Goal: Task Accomplishment & Management: Complete application form

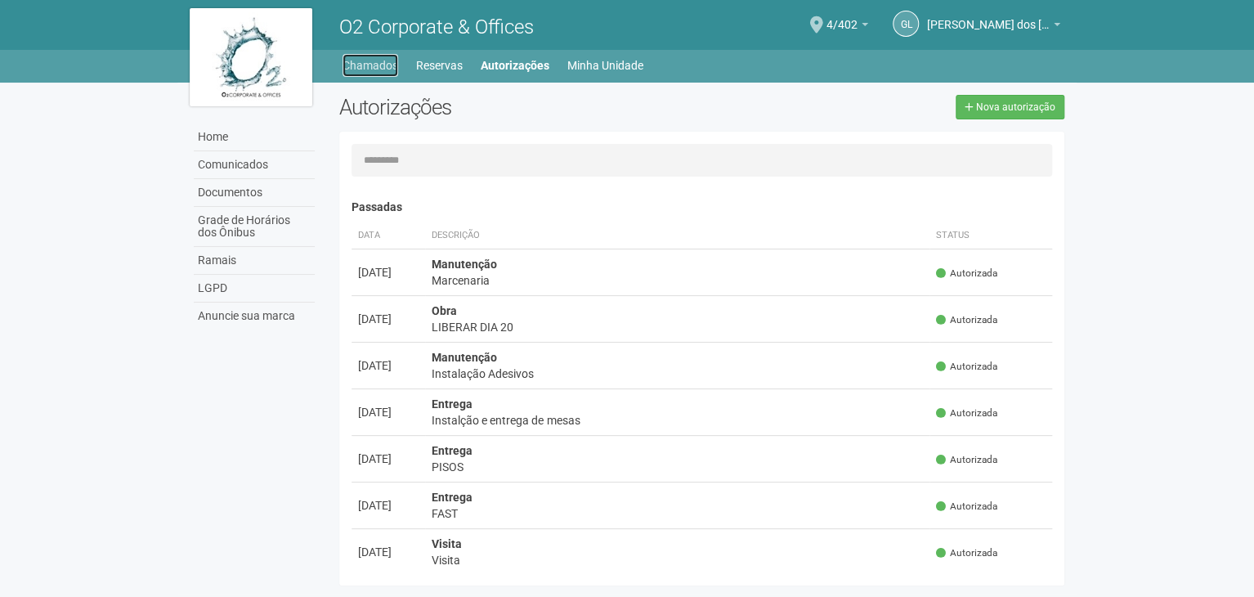
click at [378, 70] on link "Chamados" at bounding box center [371, 65] width 56 height 23
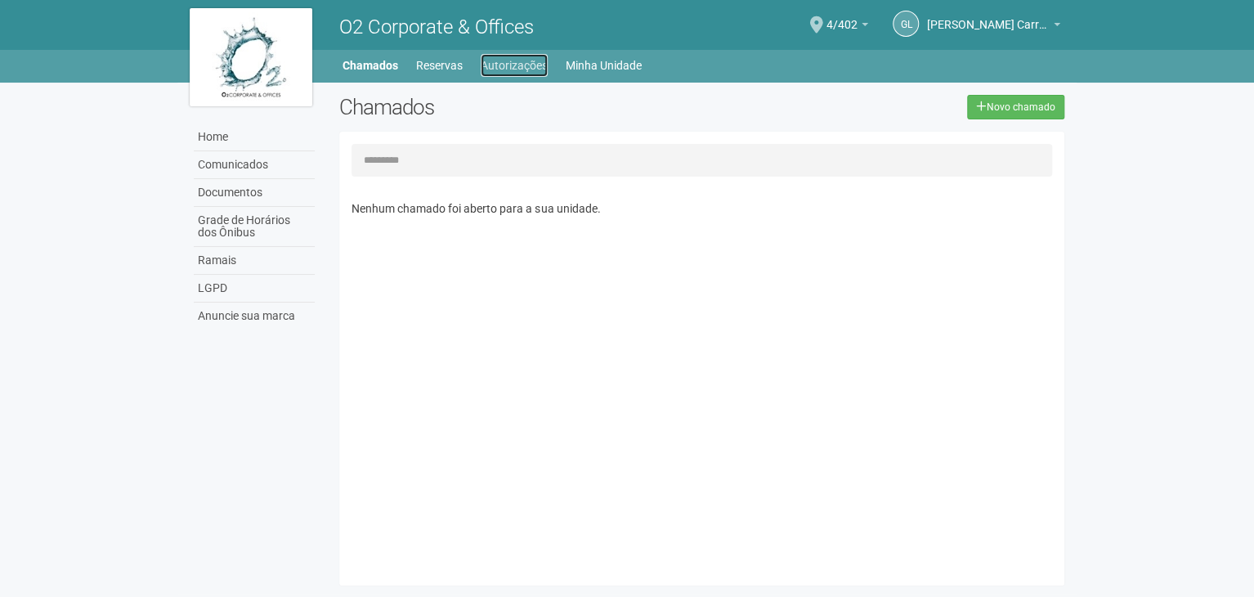
click at [506, 64] on link "Autorizações" at bounding box center [514, 65] width 67 height 23
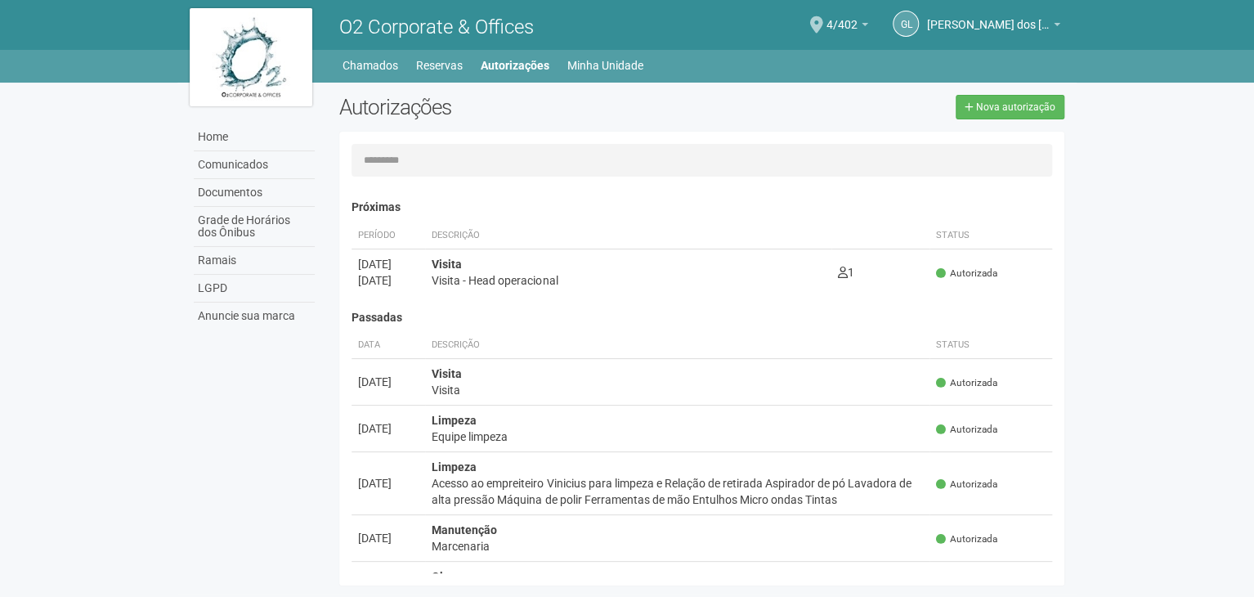
click at [411, 62] on li "Chamados" at bounding box center [379, 65] width 72 height 23
click at [436, 64] on link "Reservas" at bounding box center [439, 65] width 47 height 23
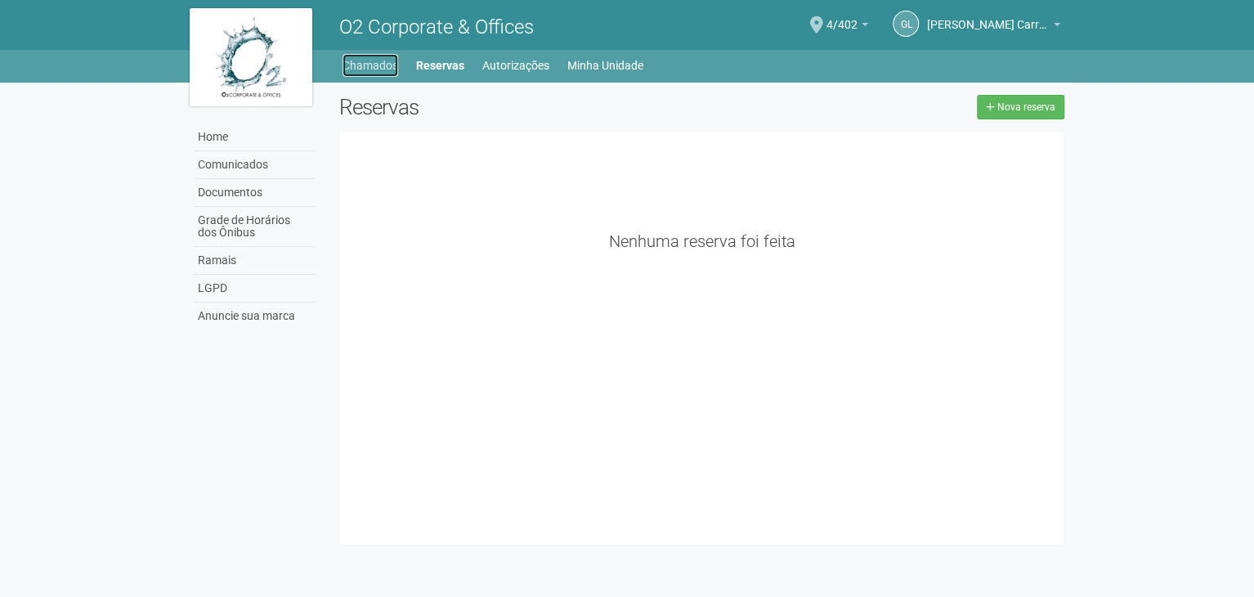
click at [389, 72] on link "Chamados" at bounding box center [371, 65] width 56 height 23
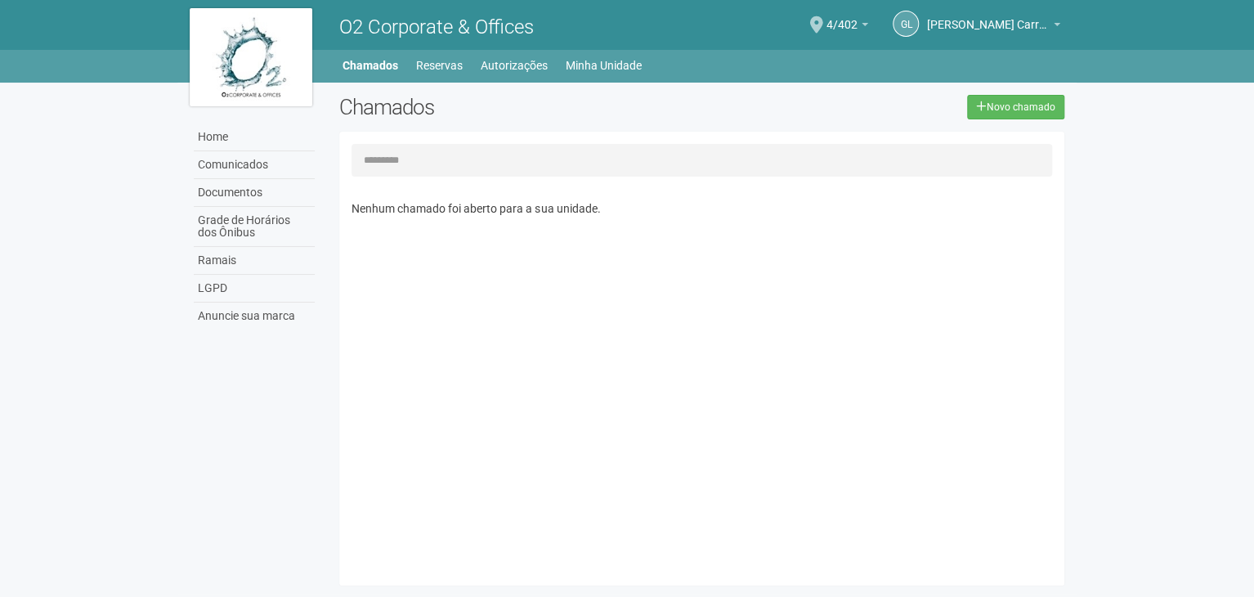
click at [482, 165] on input "text" at bounding box center [702, 160] width 701 height 33
click at [245, 138] on link "Home" at bounding box center [254, 137] width 121 height 28
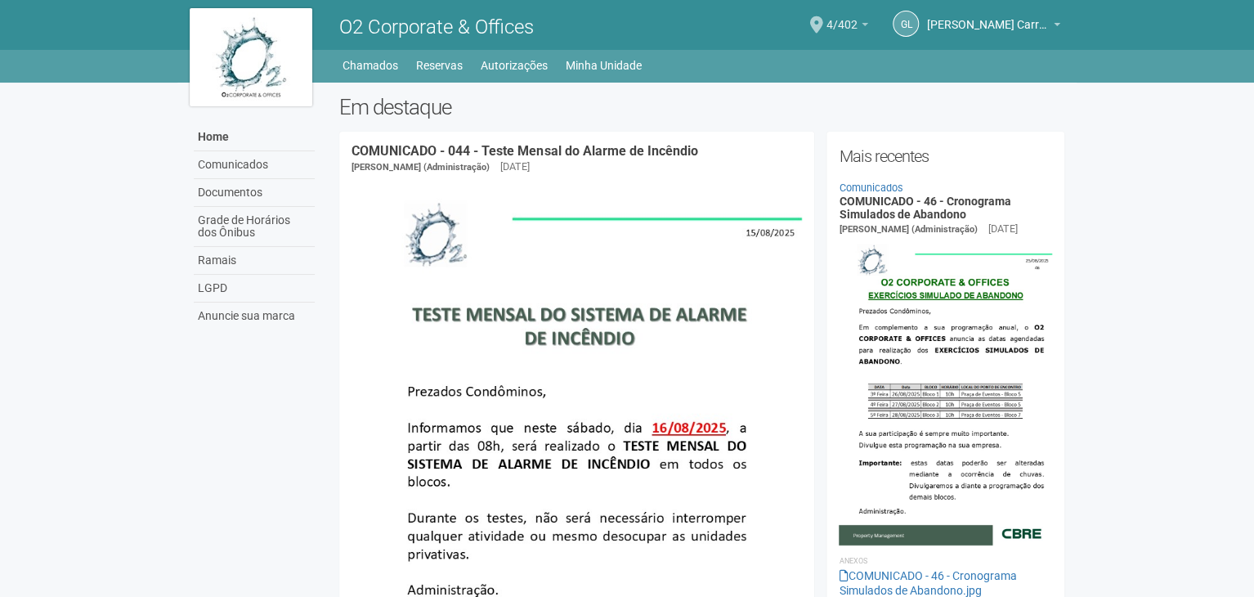
click at [864, 23] on b at bounding box center [865, 24] width 7 height 3
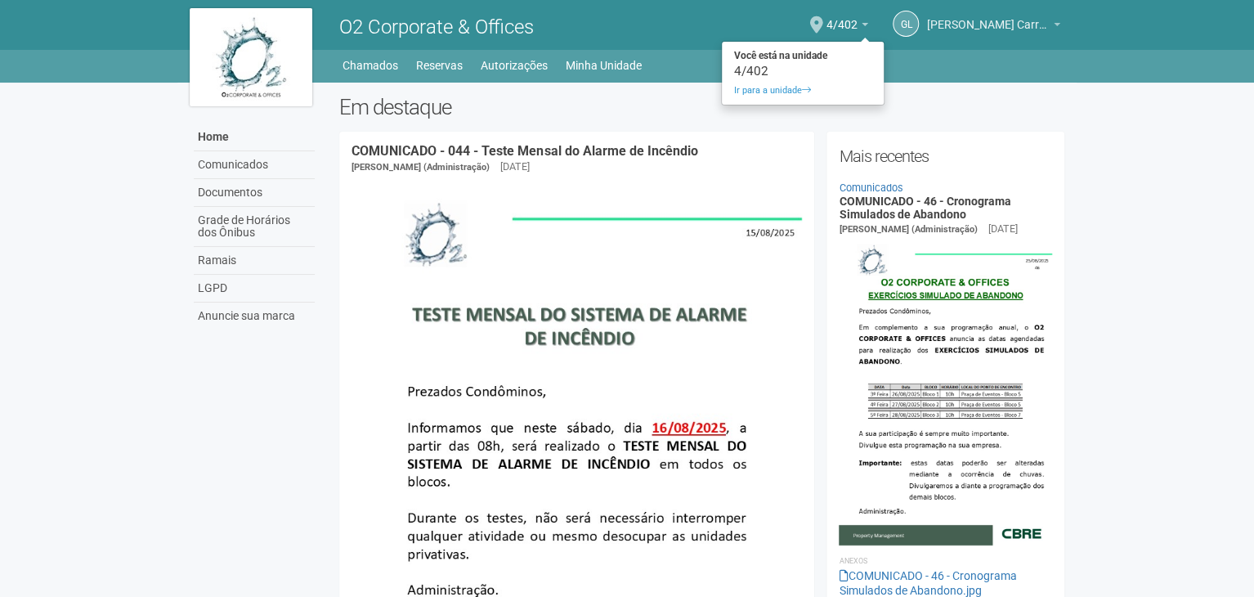
click at [946, 17] on span "[PERSON_NAME] Carreira dos Reis" at bounding box center [988, 16] width 123 height 29
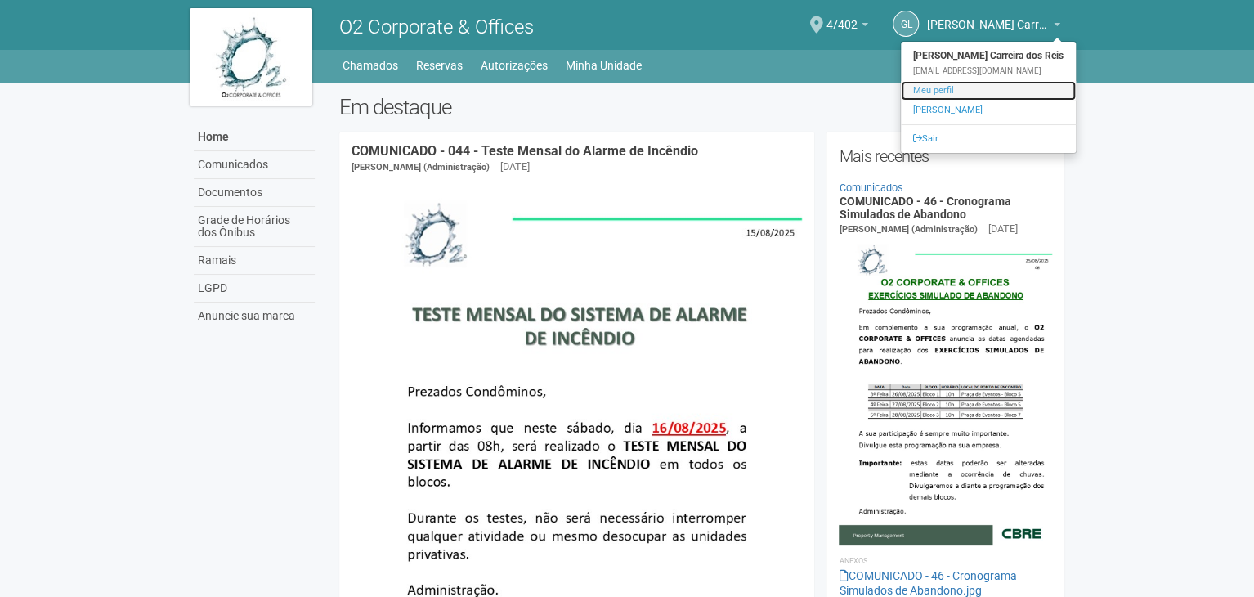
click at [1011, 89] on link "Meu perfil" at bounding box center [988, 91] width 175 height 20
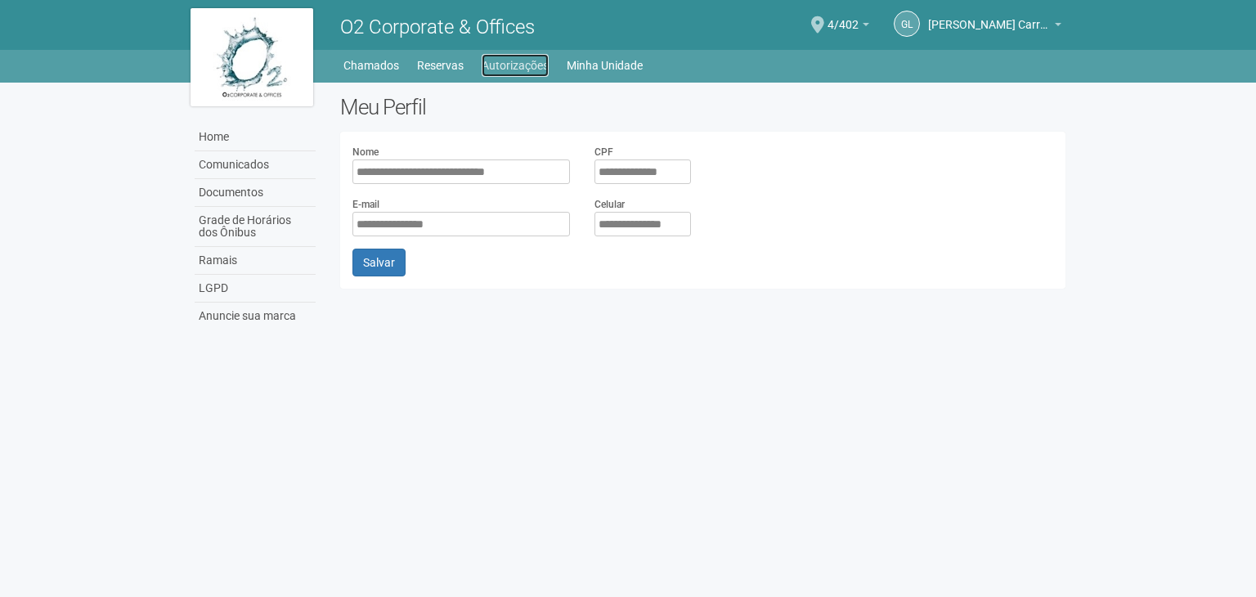
click at [518, 68] on link "Autorizações" at bounding box center [515, 65] width 67 height 23
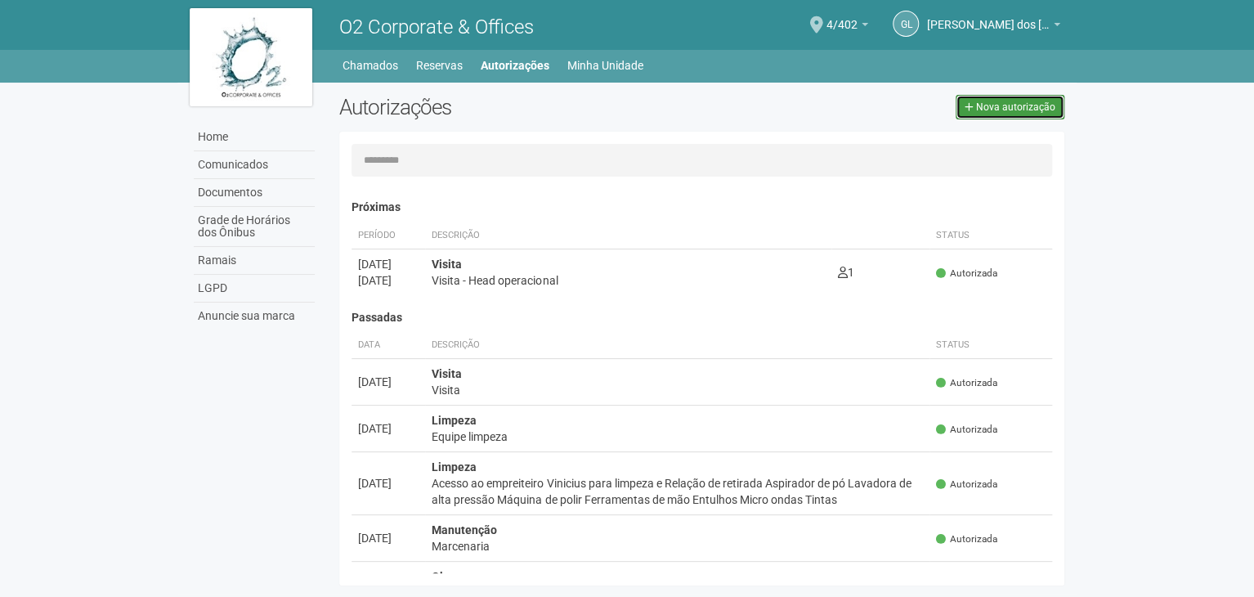
click at [1054, 98] on link "Nova autorização" at bounding box center [1010, 107] width 109 height 25
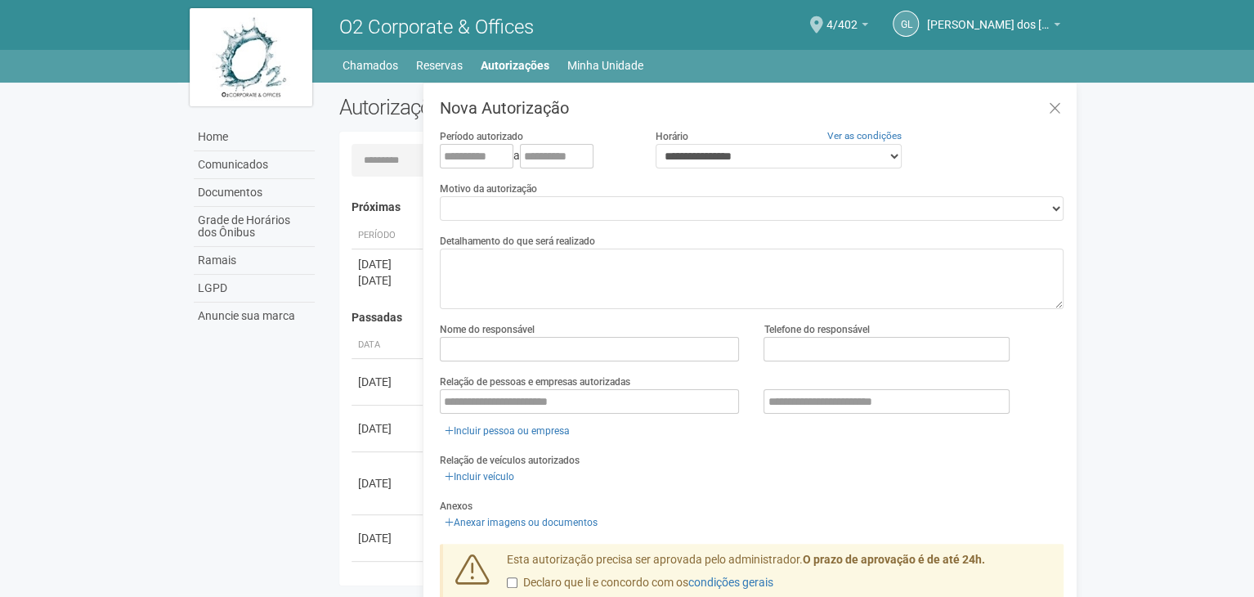
select select "**"
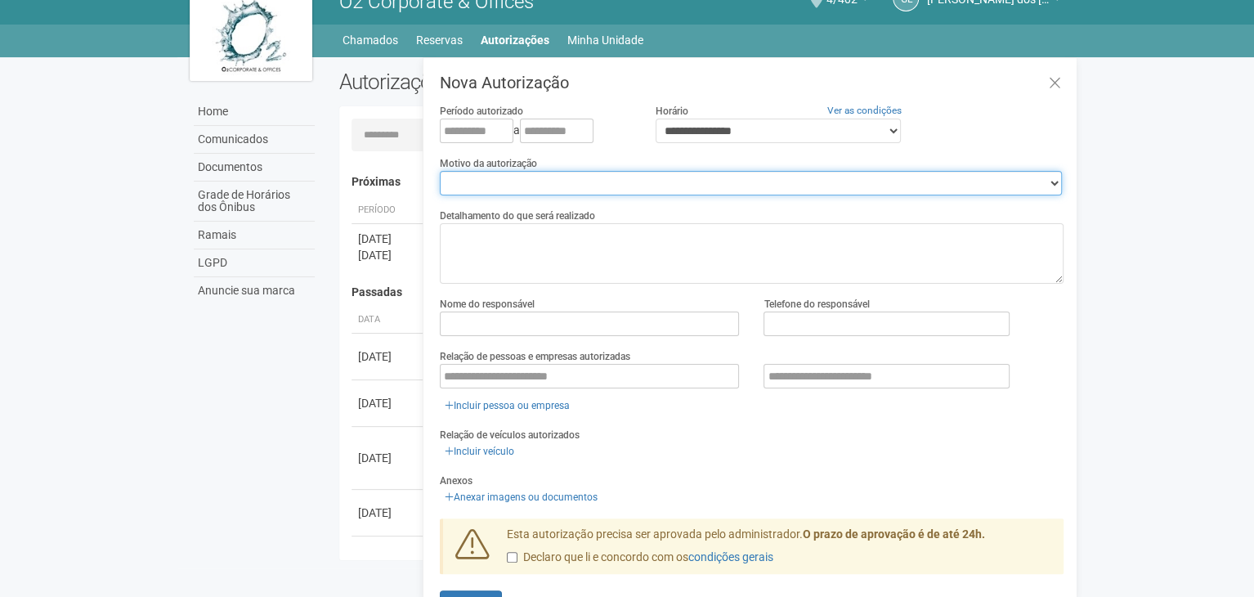
click at [591, 171] on select "**********" at bounding box center [751, 183] width 622 height 25
click at [596, 181] on select "**********" at bounding box center [751, 183] width 622 height 25
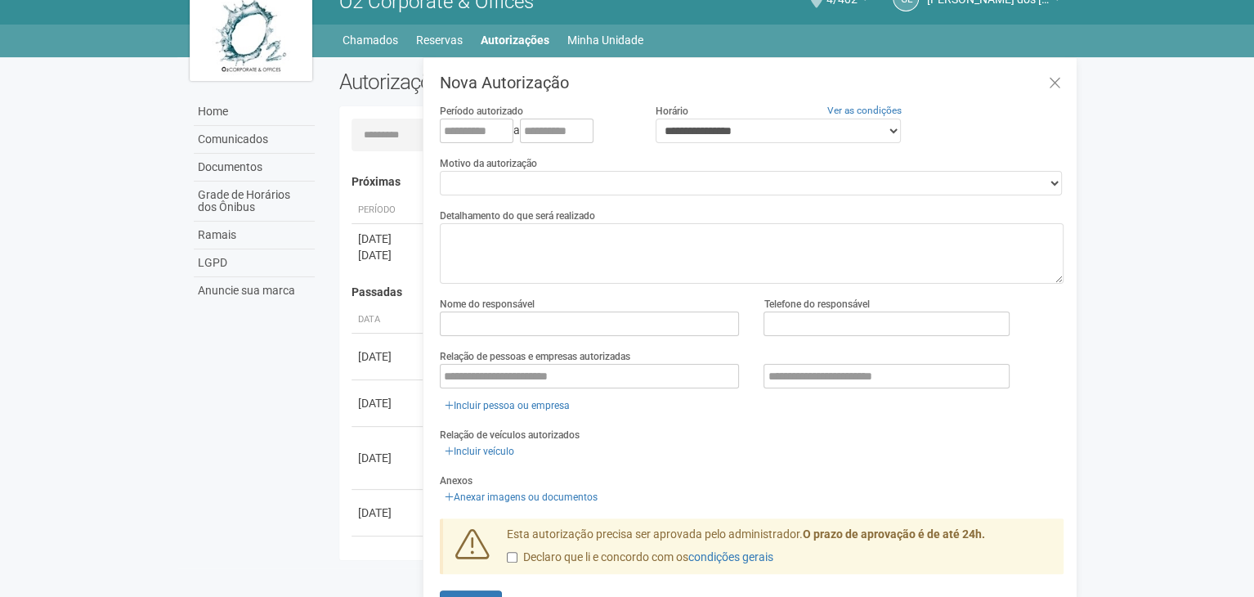
click at [177, 336] on body "Aguarde... O2 Corporate & Offices GL Gabriel Lemos Carreira dos Reis Gabriel Le…" at bounding box center [627, 273] width 1254 height 597
click at [355, 46] on link "Chamados" at bounding box center [371, 40] width 56 height 23
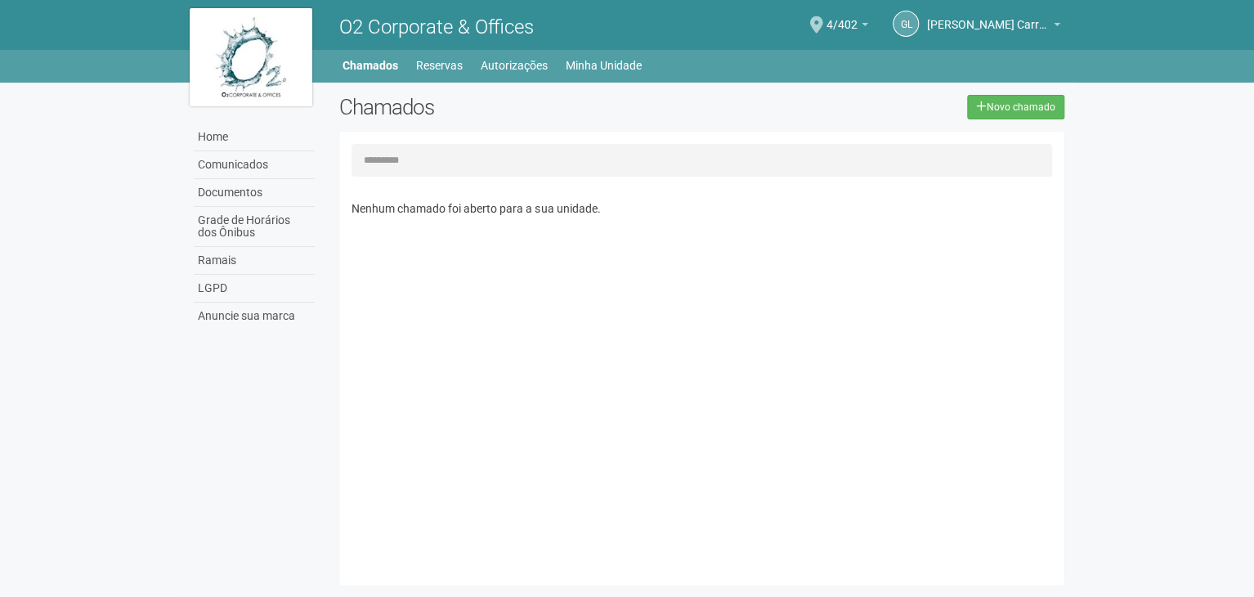
click at [435, 80] on div "Home Home Comunicados Documentos Grade de Horários dos Ônibus Ramais LGPD Anunc…" at bounding box center [627, 66] width 1254 height 33
click at [436, 70] on link "Reservas" at bounding box center [439, 65] width 47 height 23
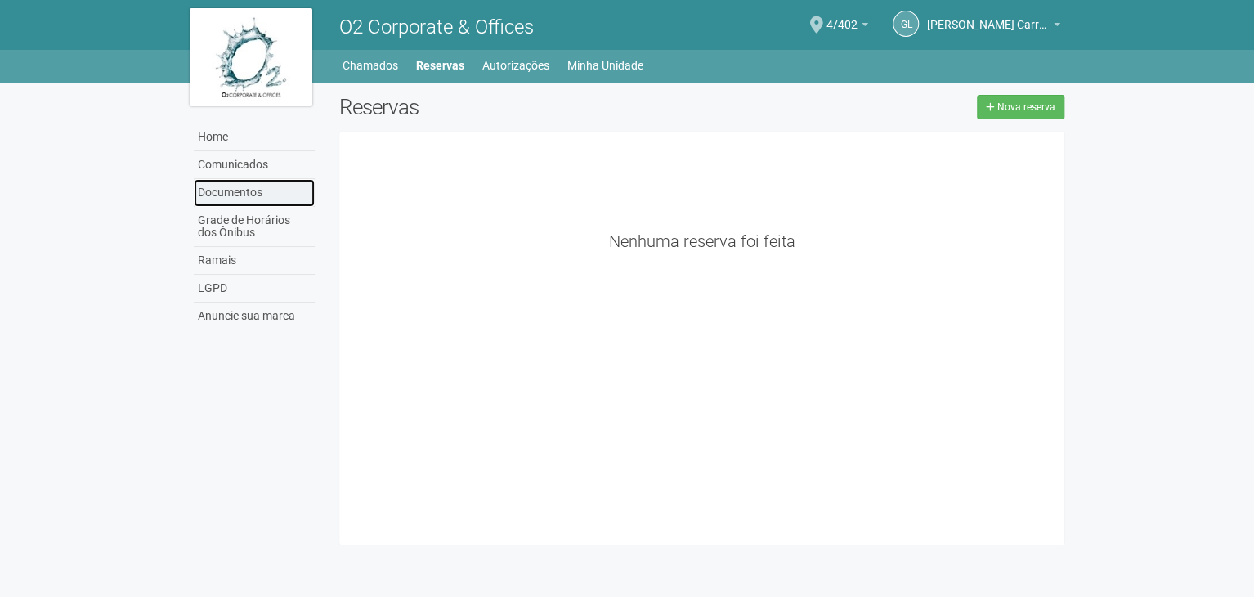
click at [252, 192] on link "Documentos" at bounding box center [254, 193] width 121 height 28
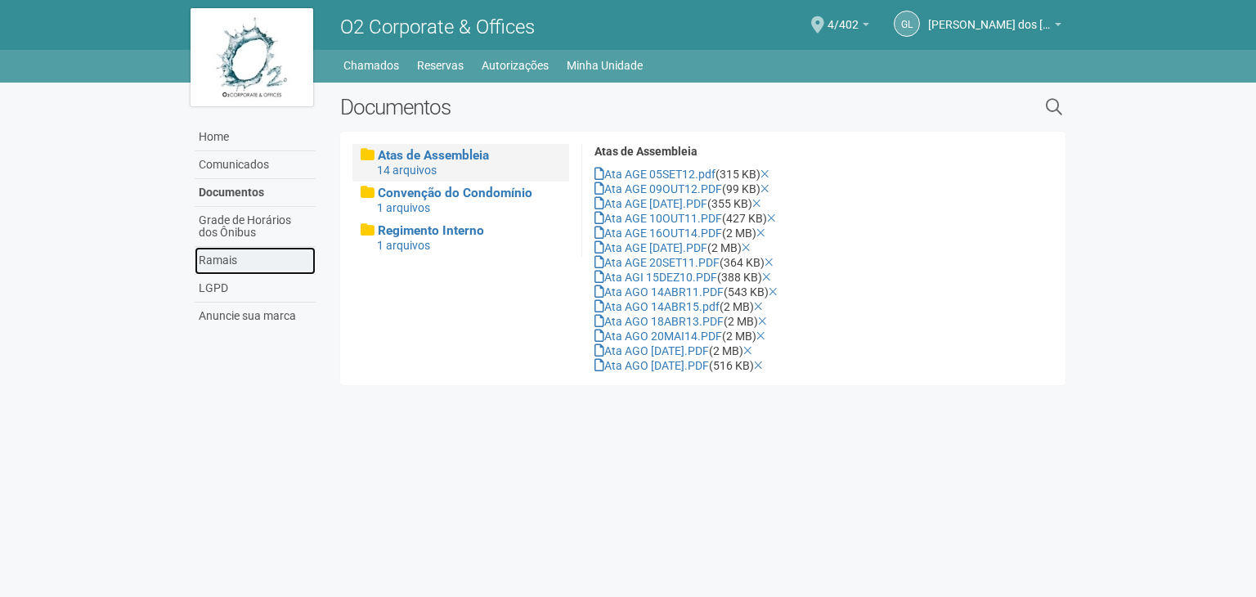
click at [274, 262] on link "Ramais" at bounding box center [255, 261] width 121 height 28
